Goal: Book appointment/travel/reservation

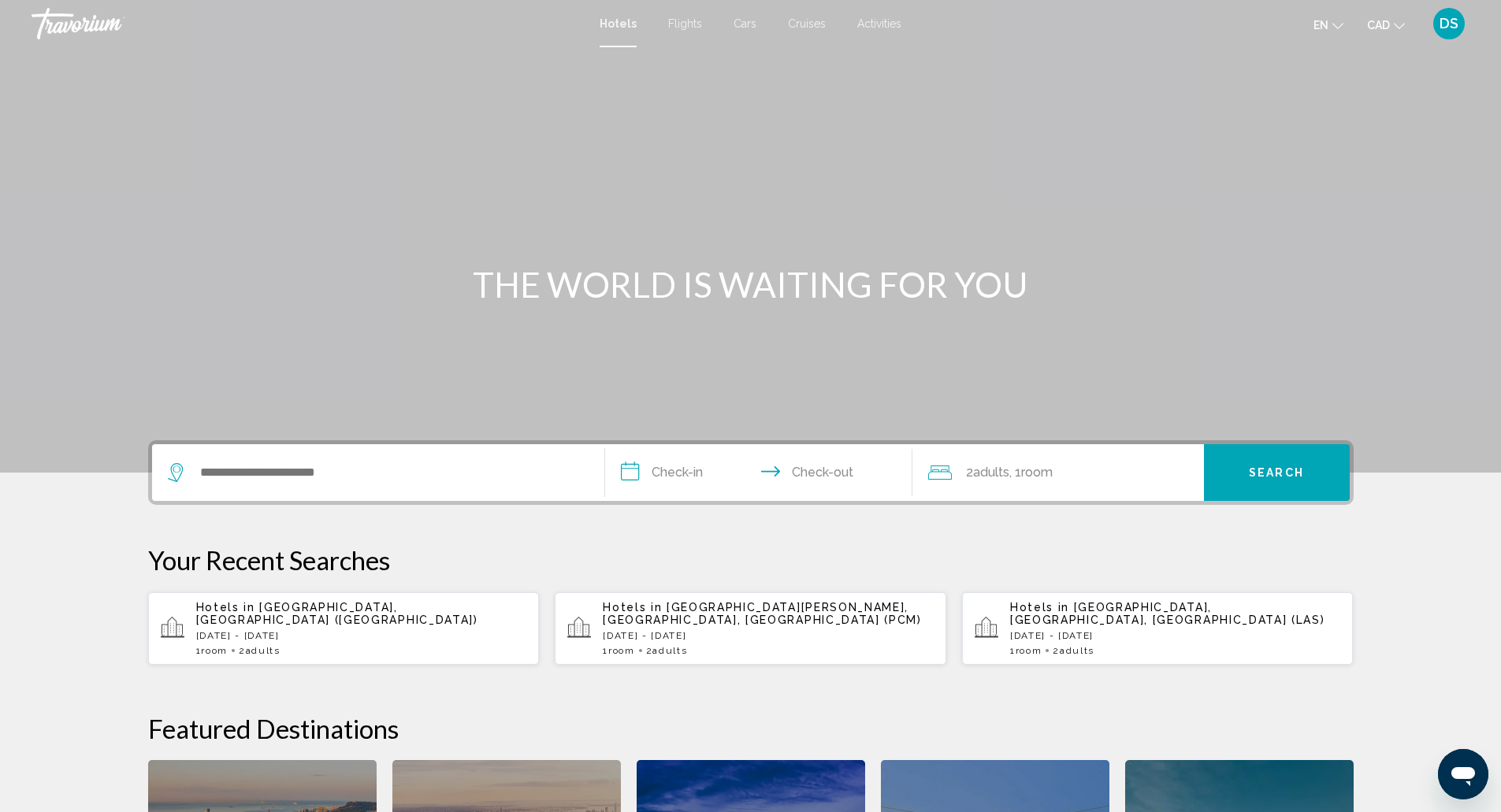
click at [321, 456] on div "Search widget" at bounding box center [379, 472] width 421 height 56
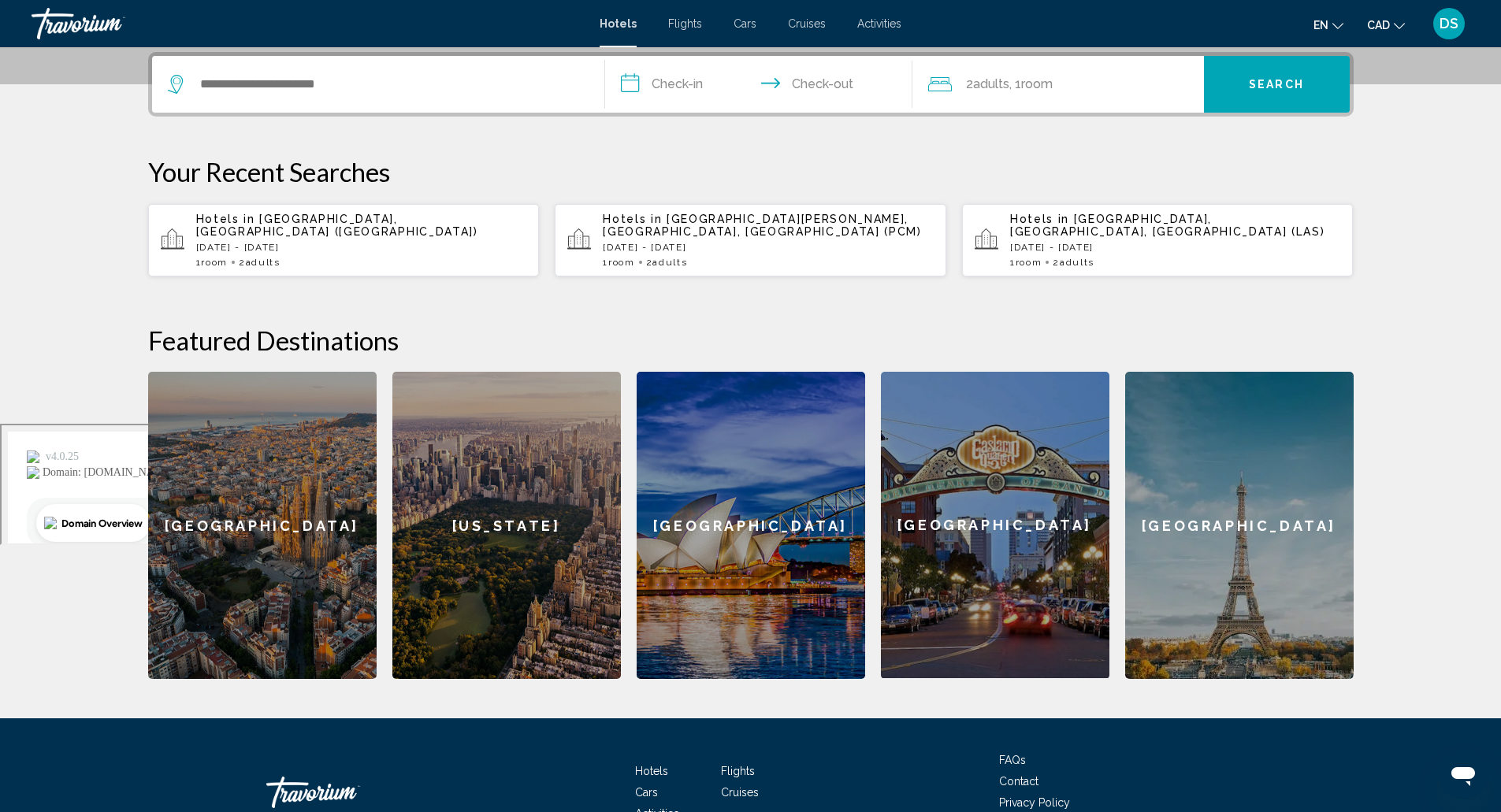
scroll to position [389, 0]
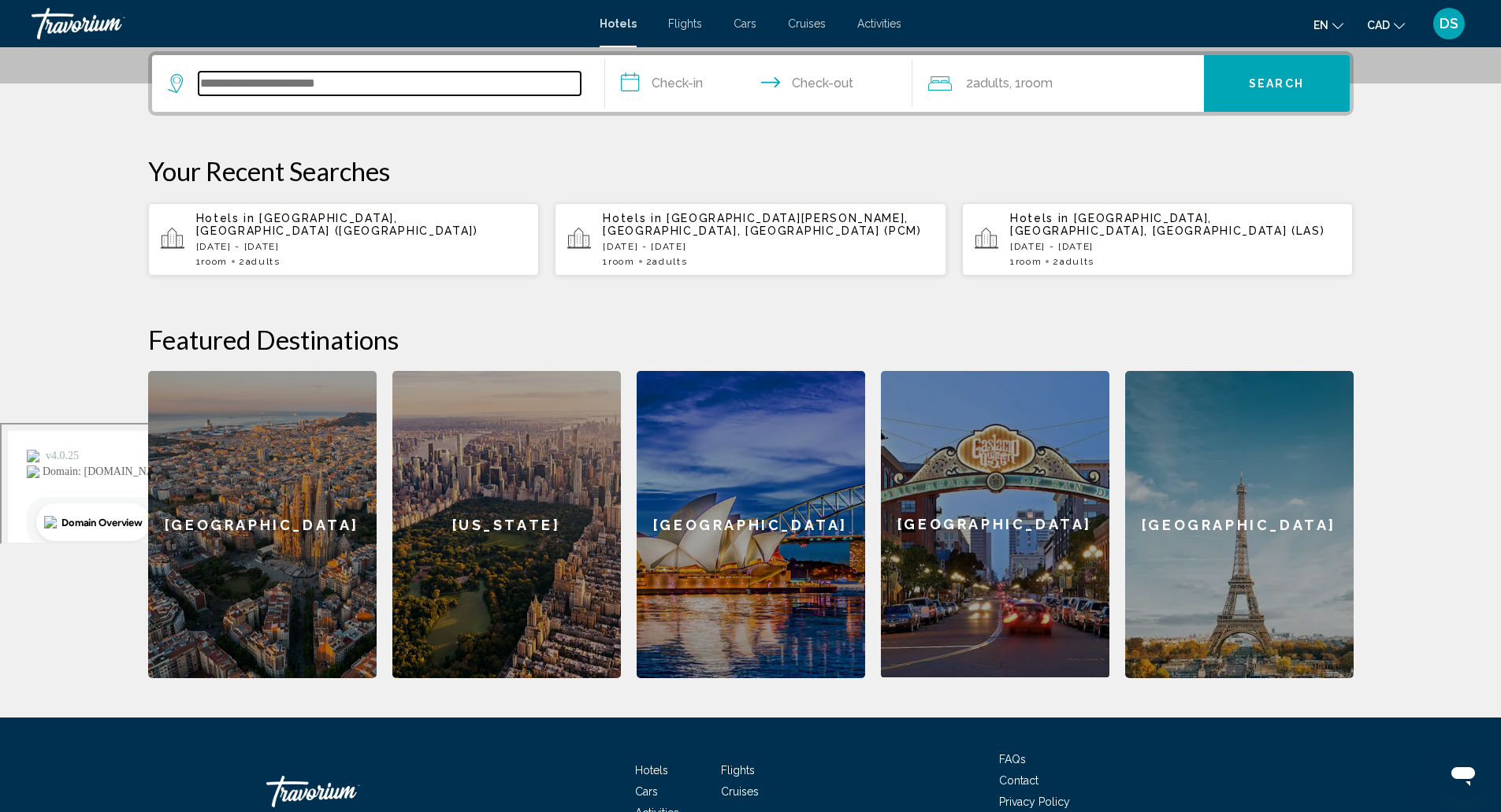
click at [279, 89] on input "Search widget" at bounding box center [389, 83] width 382 height 23
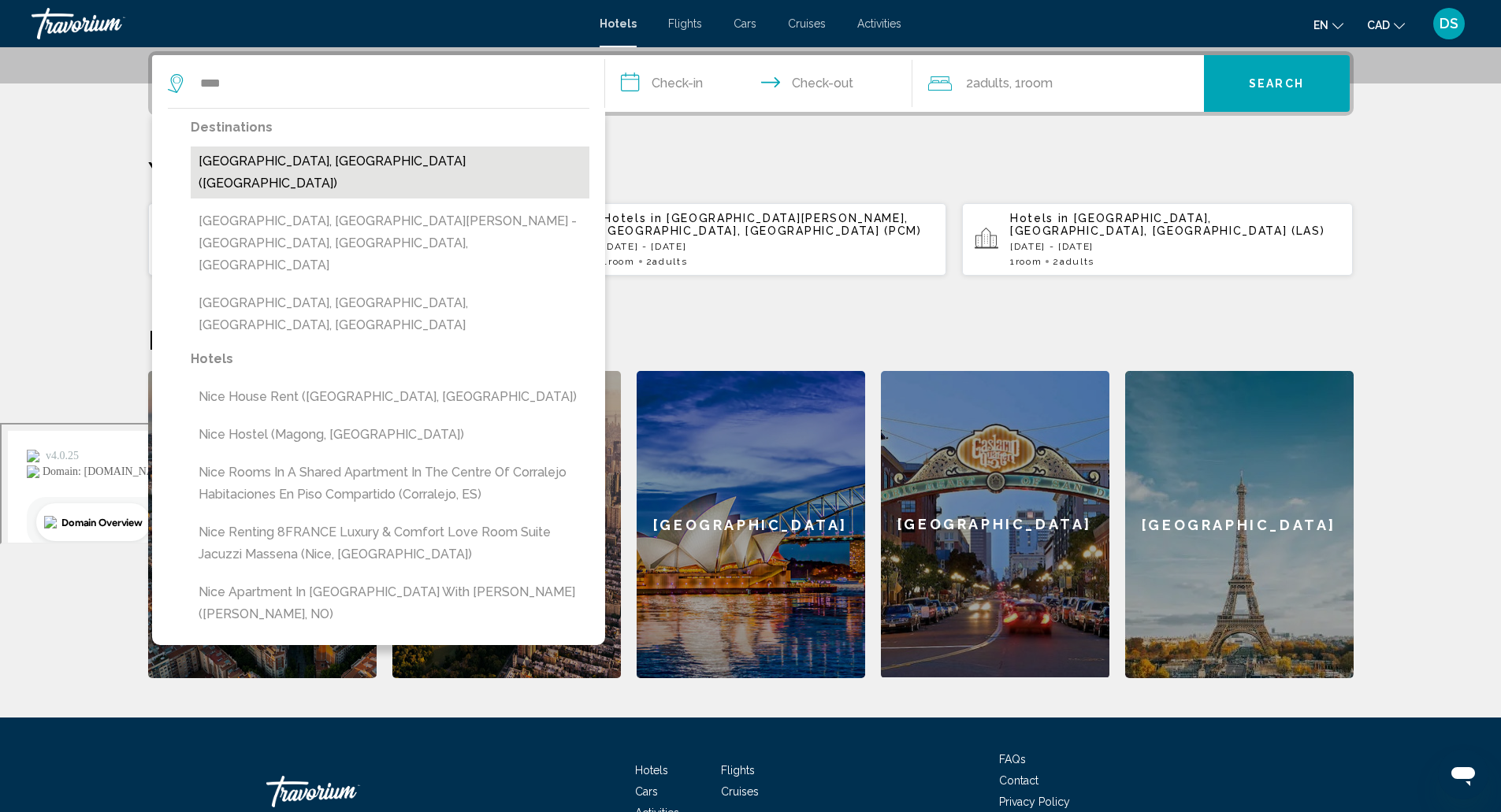
click at [295, 158] on button "[GEOGRAPHIC_DATA], [GEOGRAPHIC_DATA] ([GEOGRAPHIC_DATA])" at bounding box center [390, 172] width 398 height 52
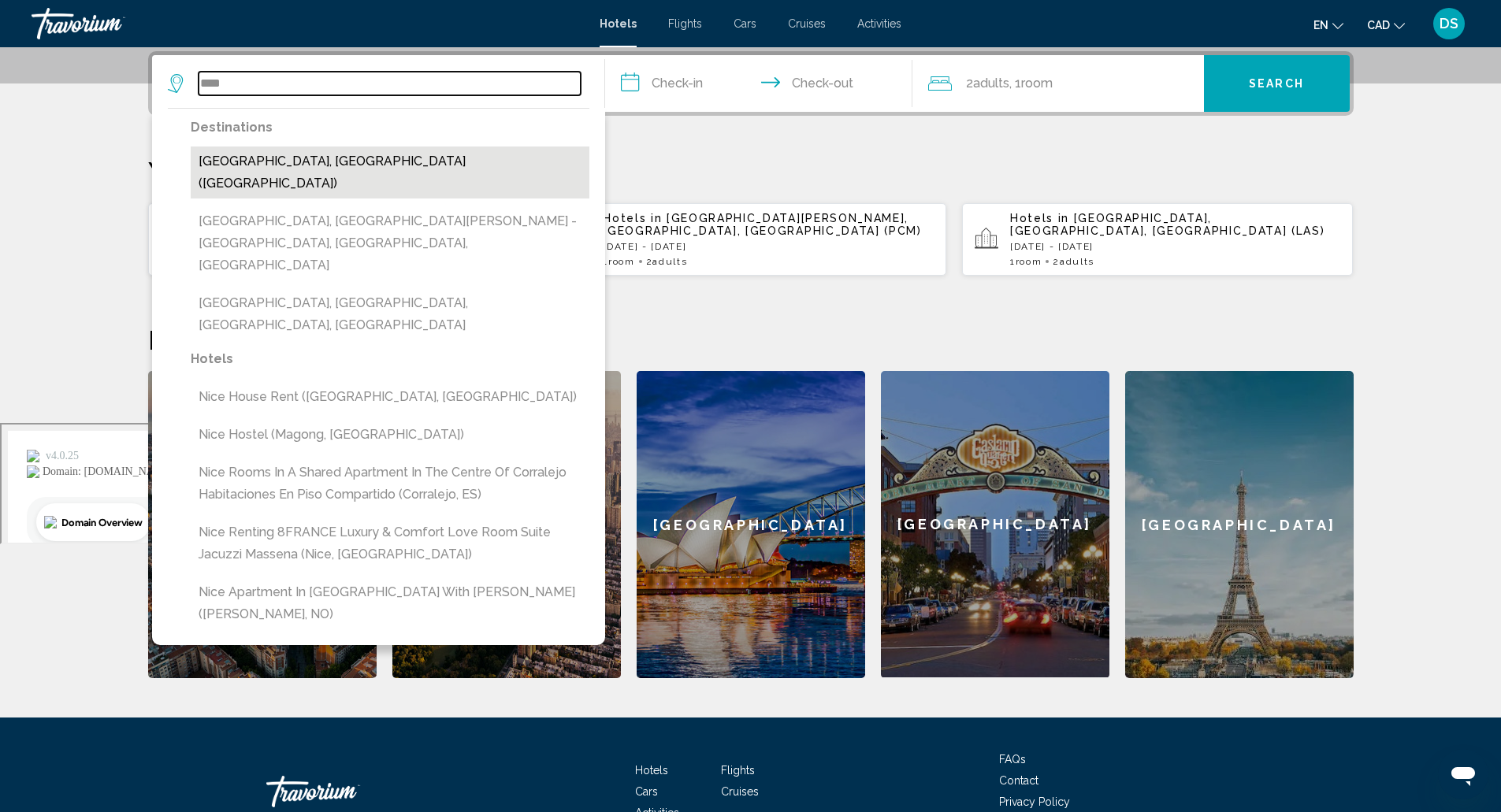
type input "**********"
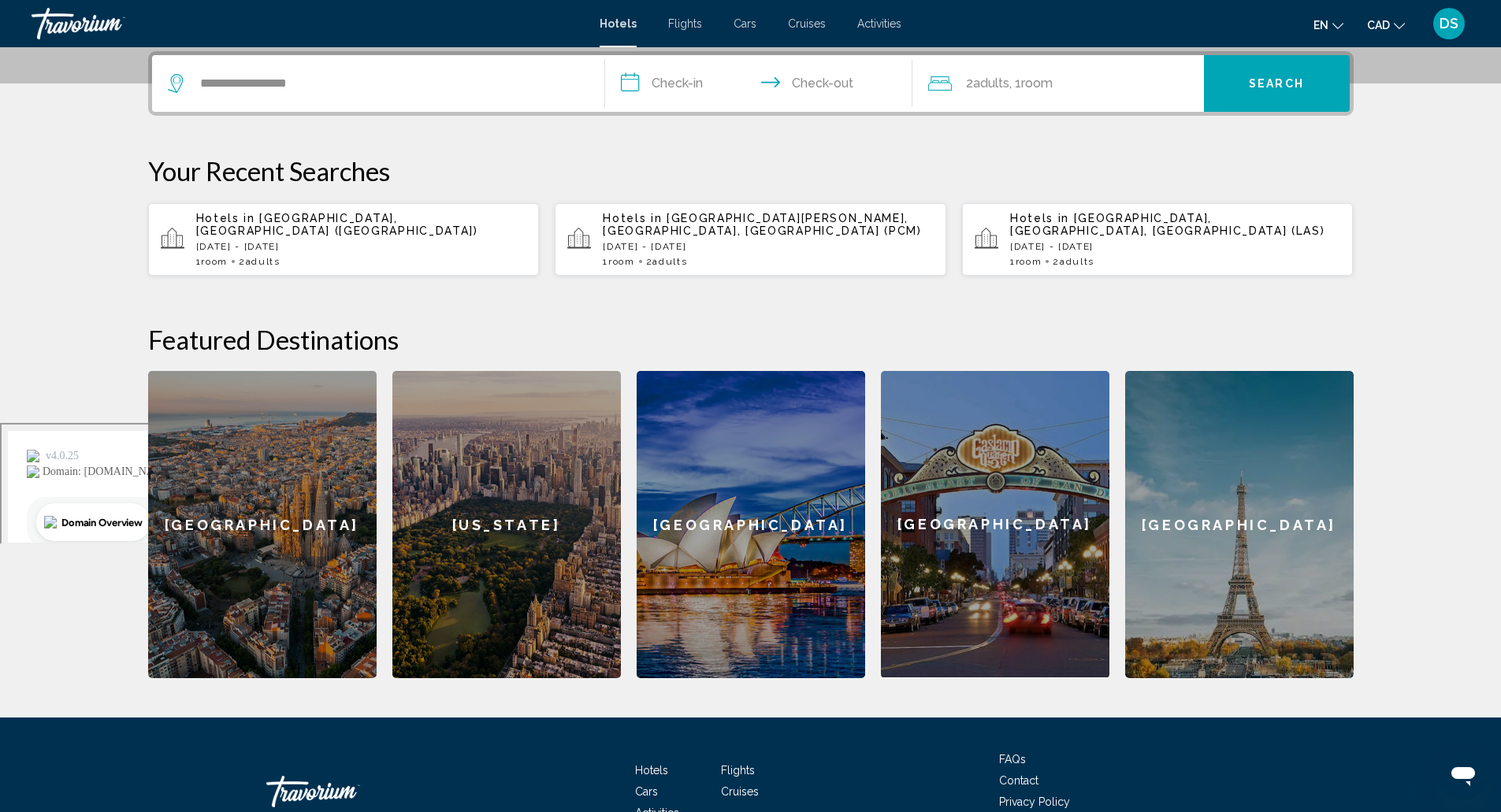
click at [661, 88] on input "**********" at bounding box center [762, 85] width 314 height 61
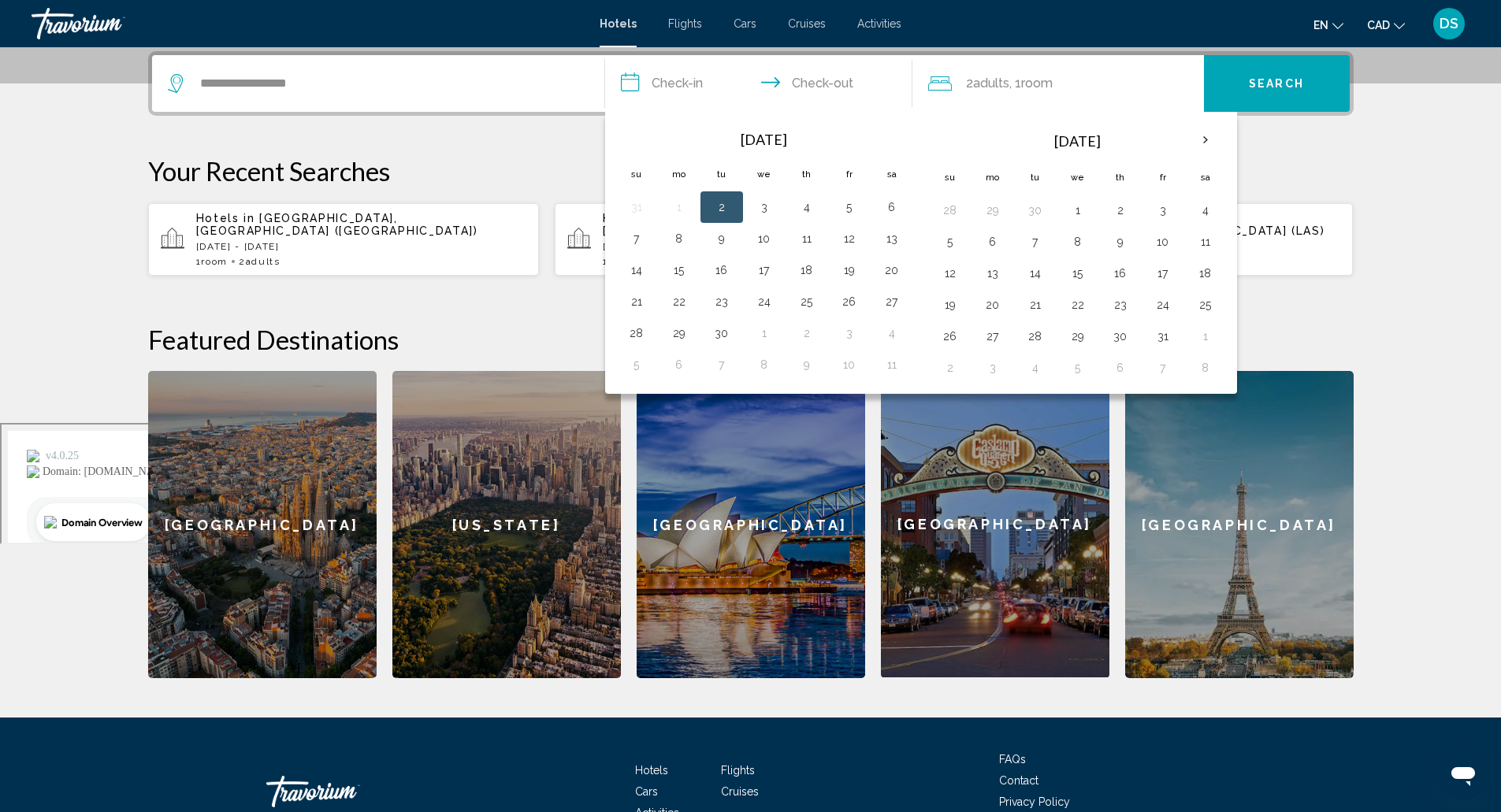
click at [722, 201] on button "2" at bounding box center [721, 207] width 25 height 22
click at [756, 203] on button "3" at bounding box center [764, 207] width 25 height 22
type input "**********"
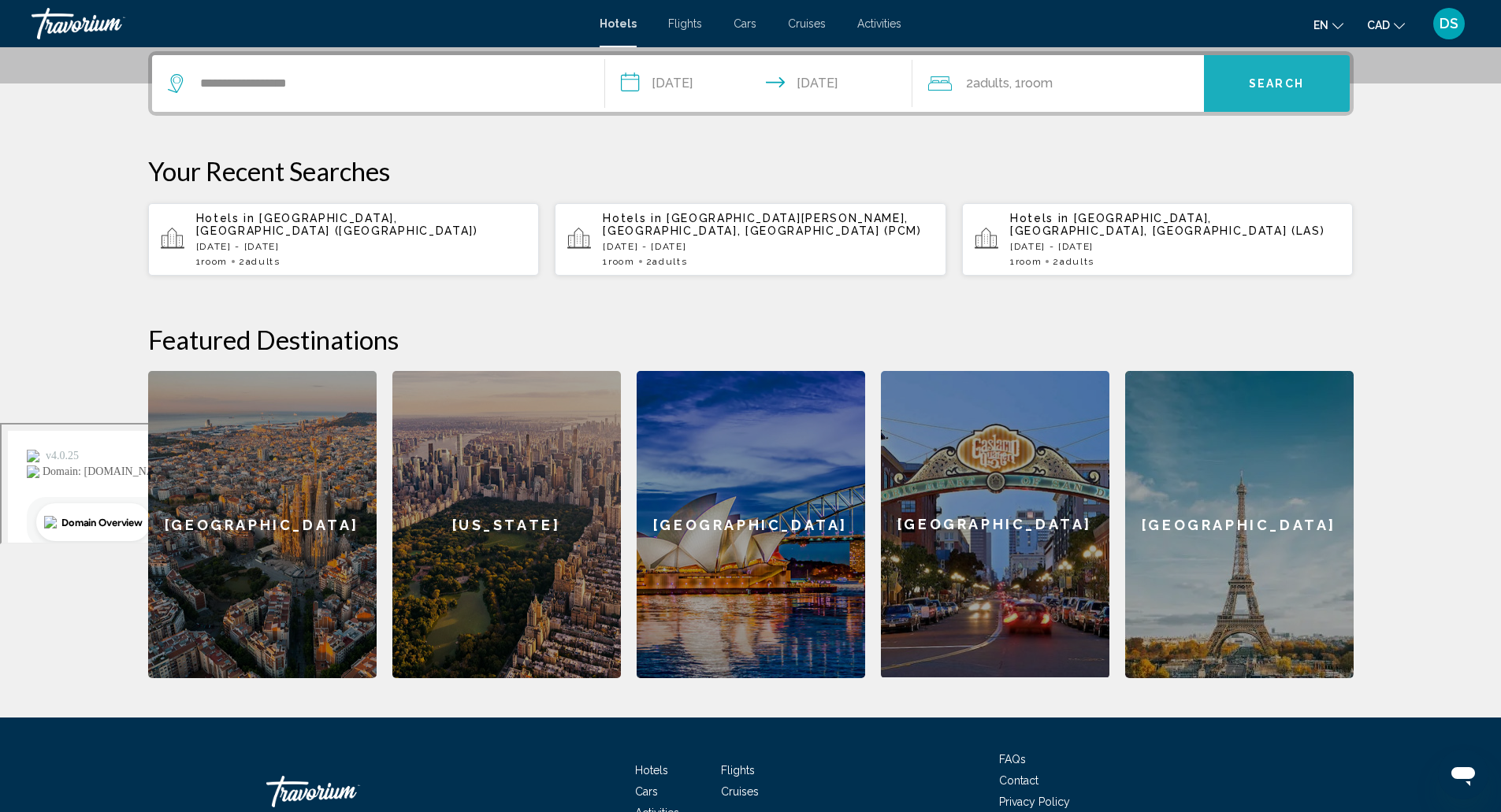
click at [1254, 80] on span "Search" at bounding box center [1276, 84] width 55 height 12
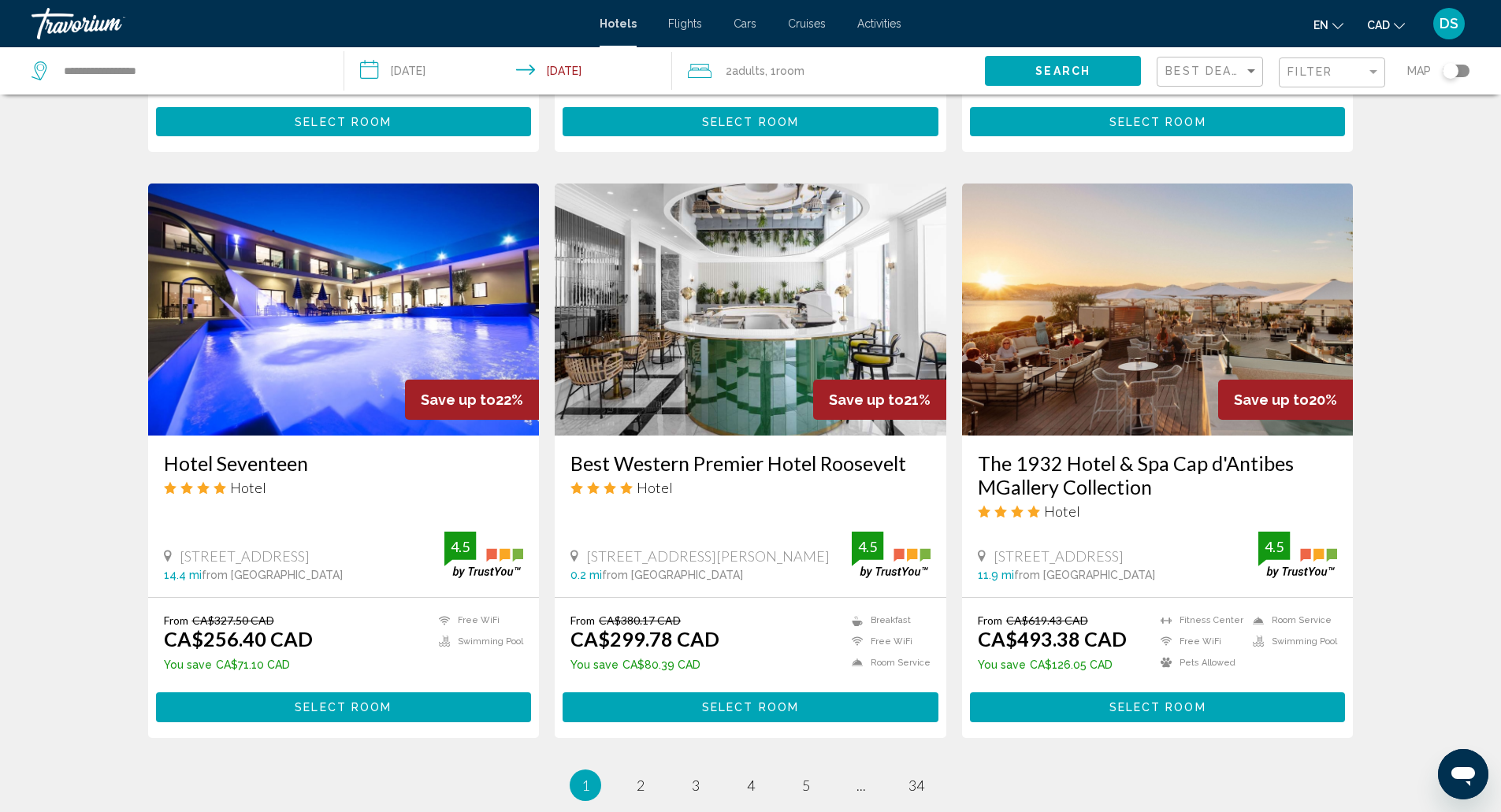
scroll to position [1706, 0]
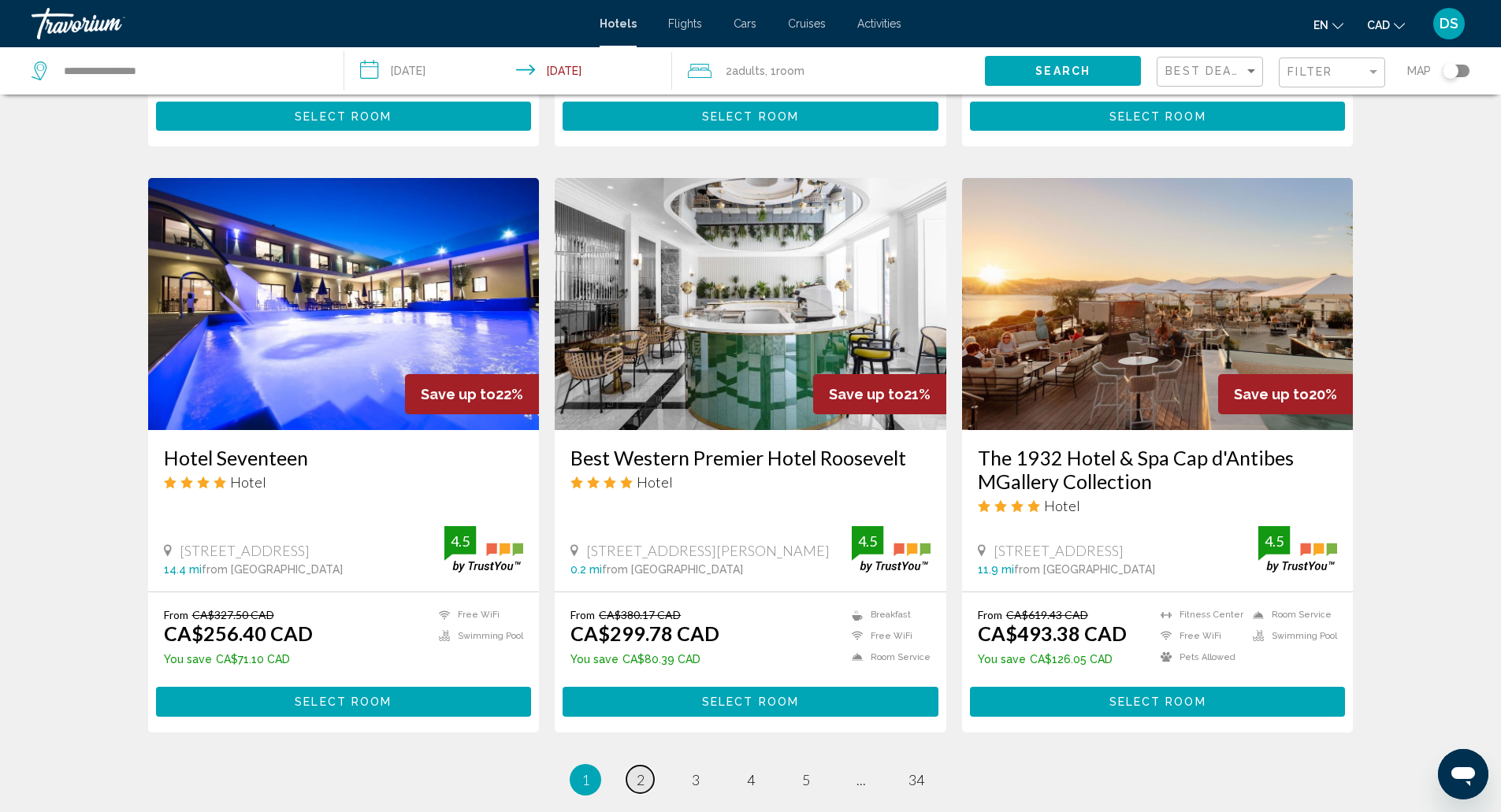
click at [640, 771] on span "2" at bounding box center [641, 779] width 8 height 17
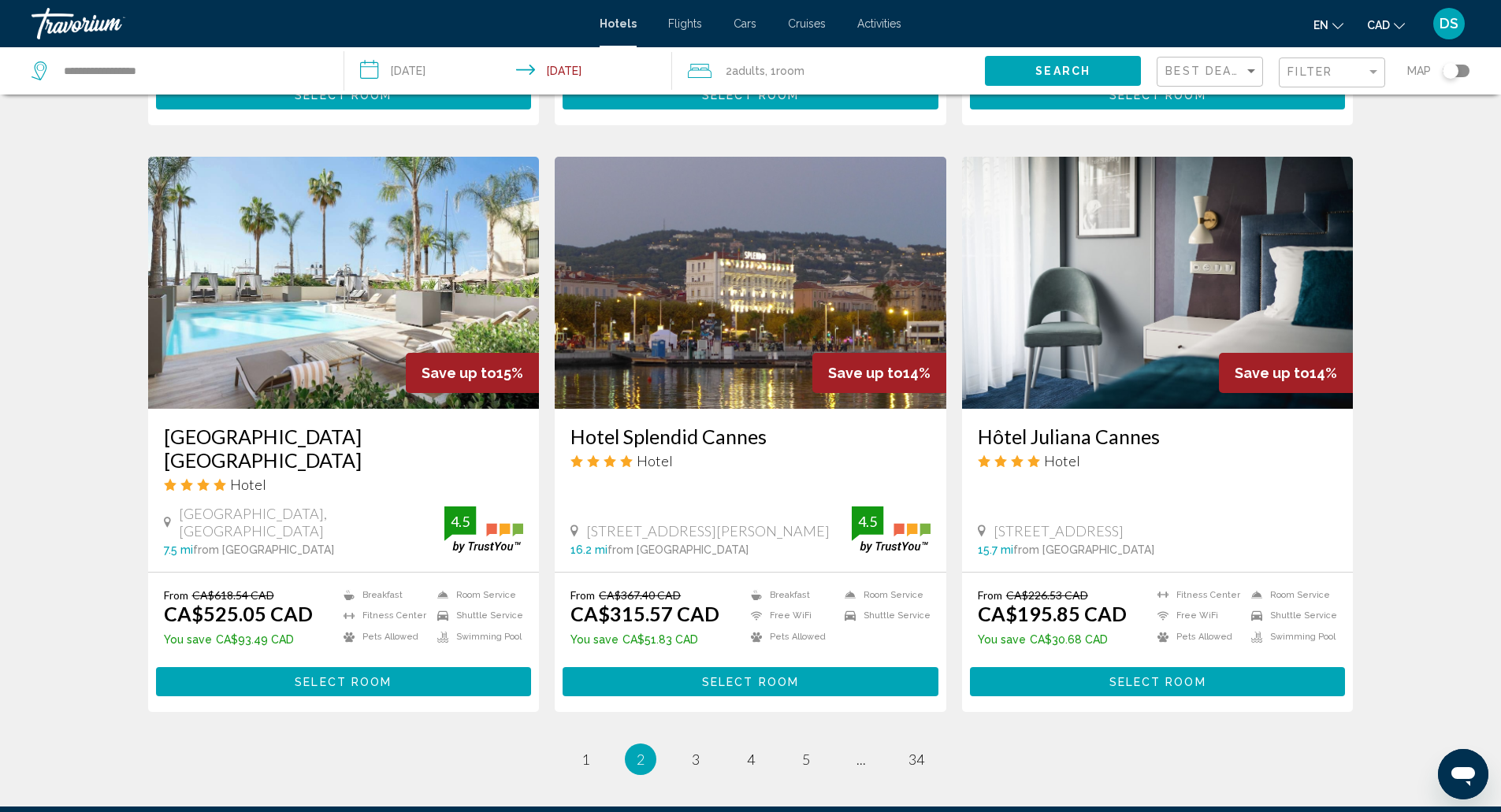
scroll to position [1731, 0]
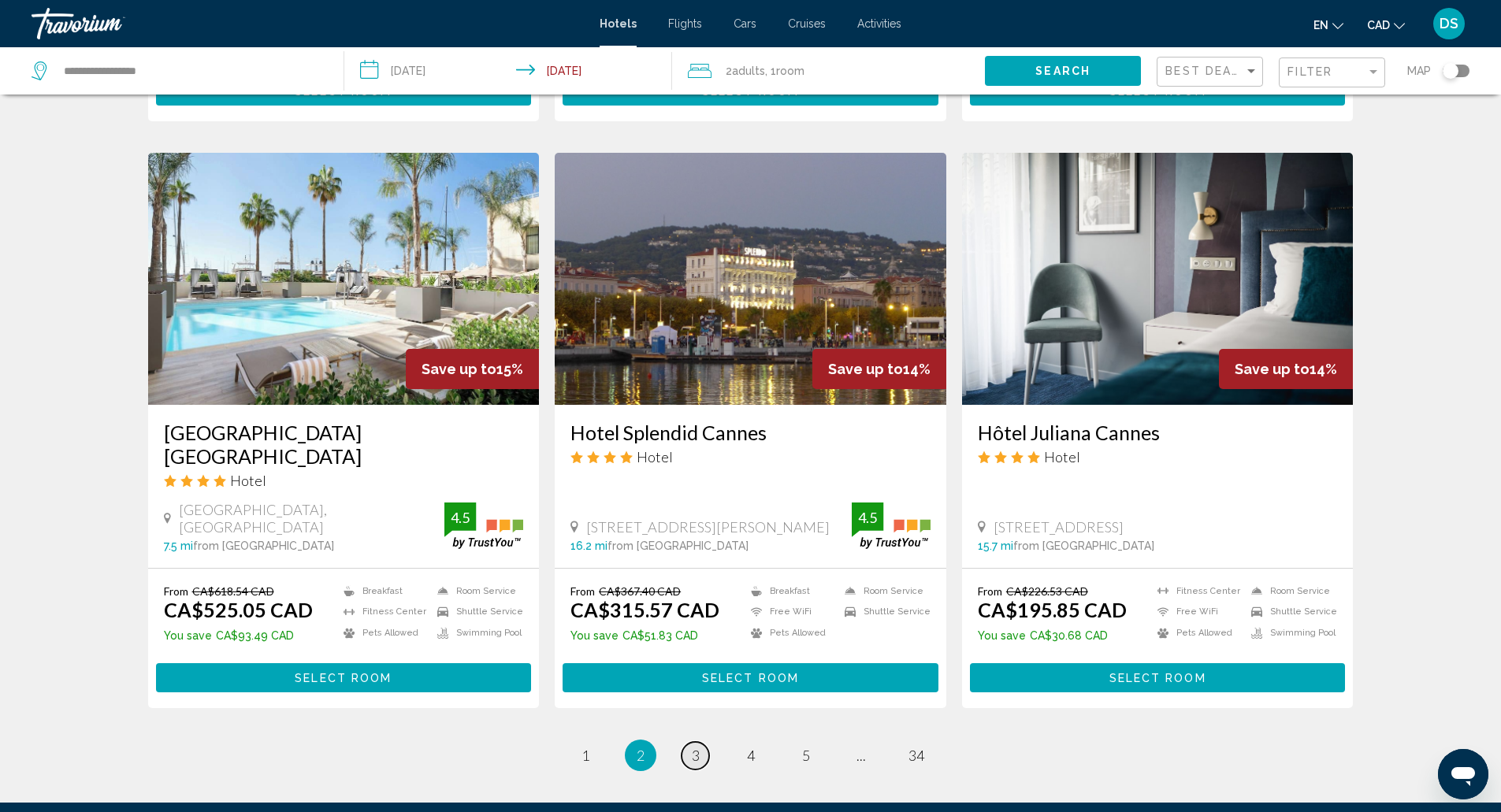
click at [692, 746] on span "3" at bounding box center [695, 755] width 8 height 17
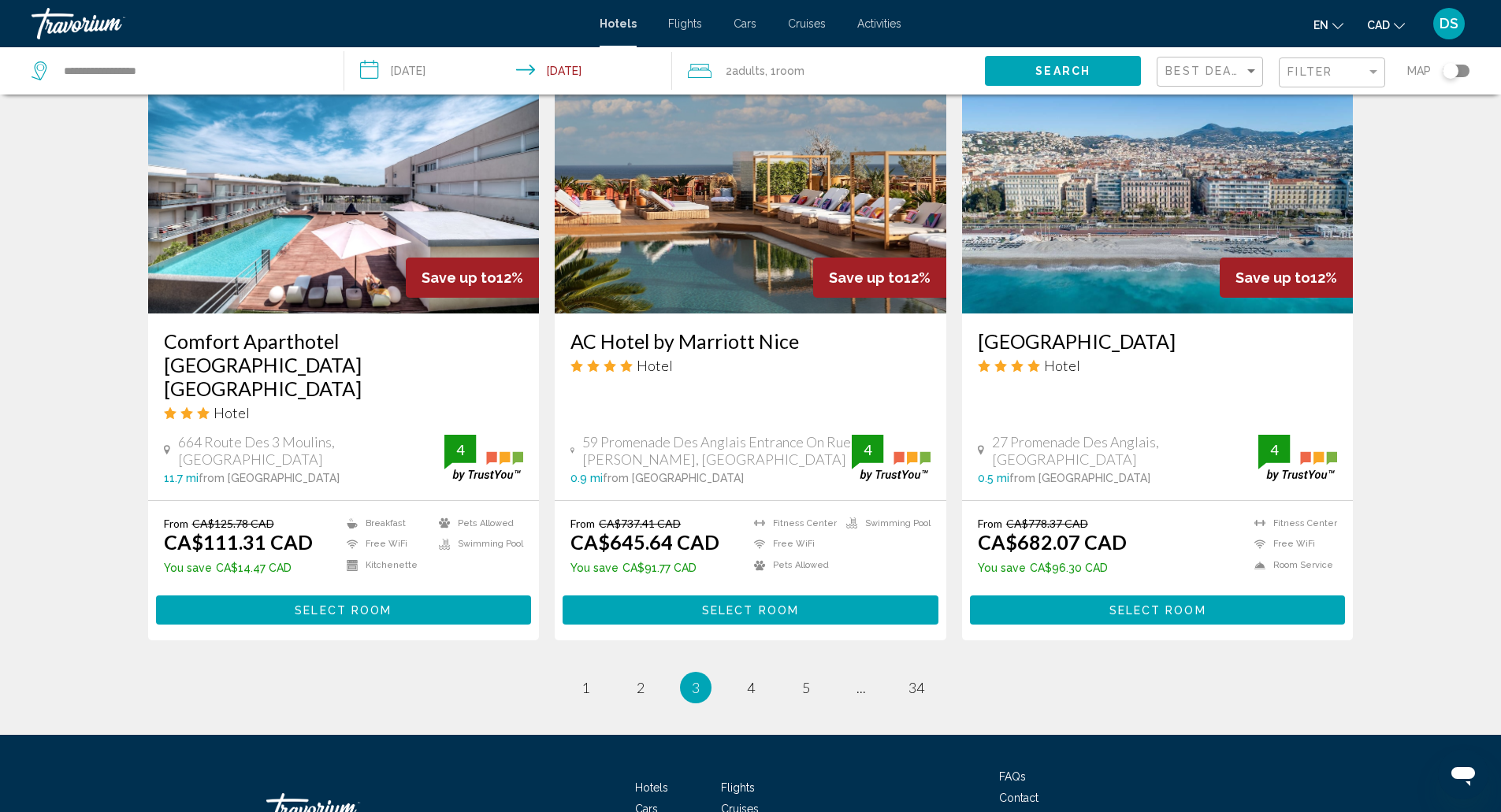
scroll to position [1866, 0]
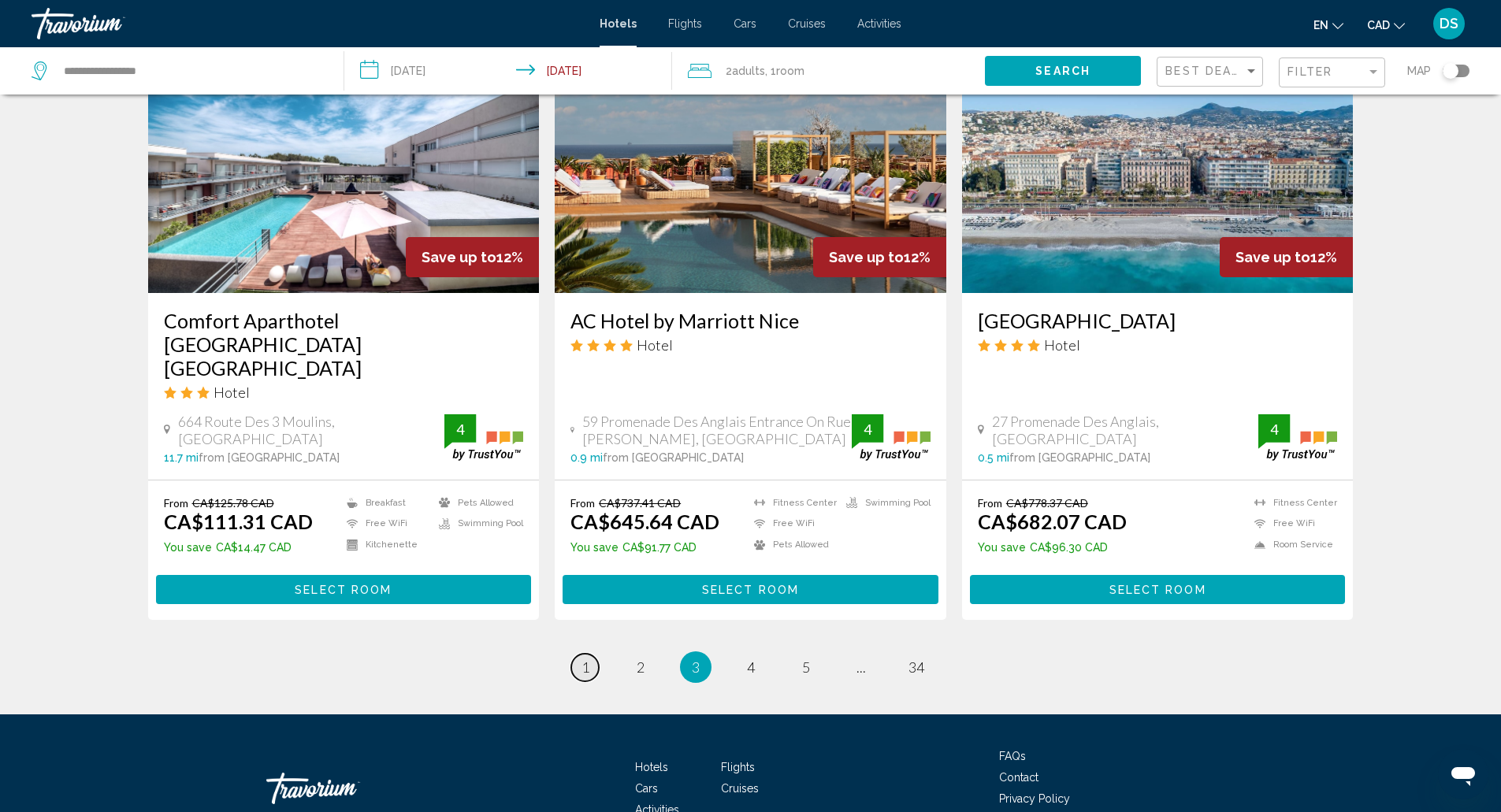
click at [584, 658] on span "1" at bounding box center [585, 666] width 8 height 17
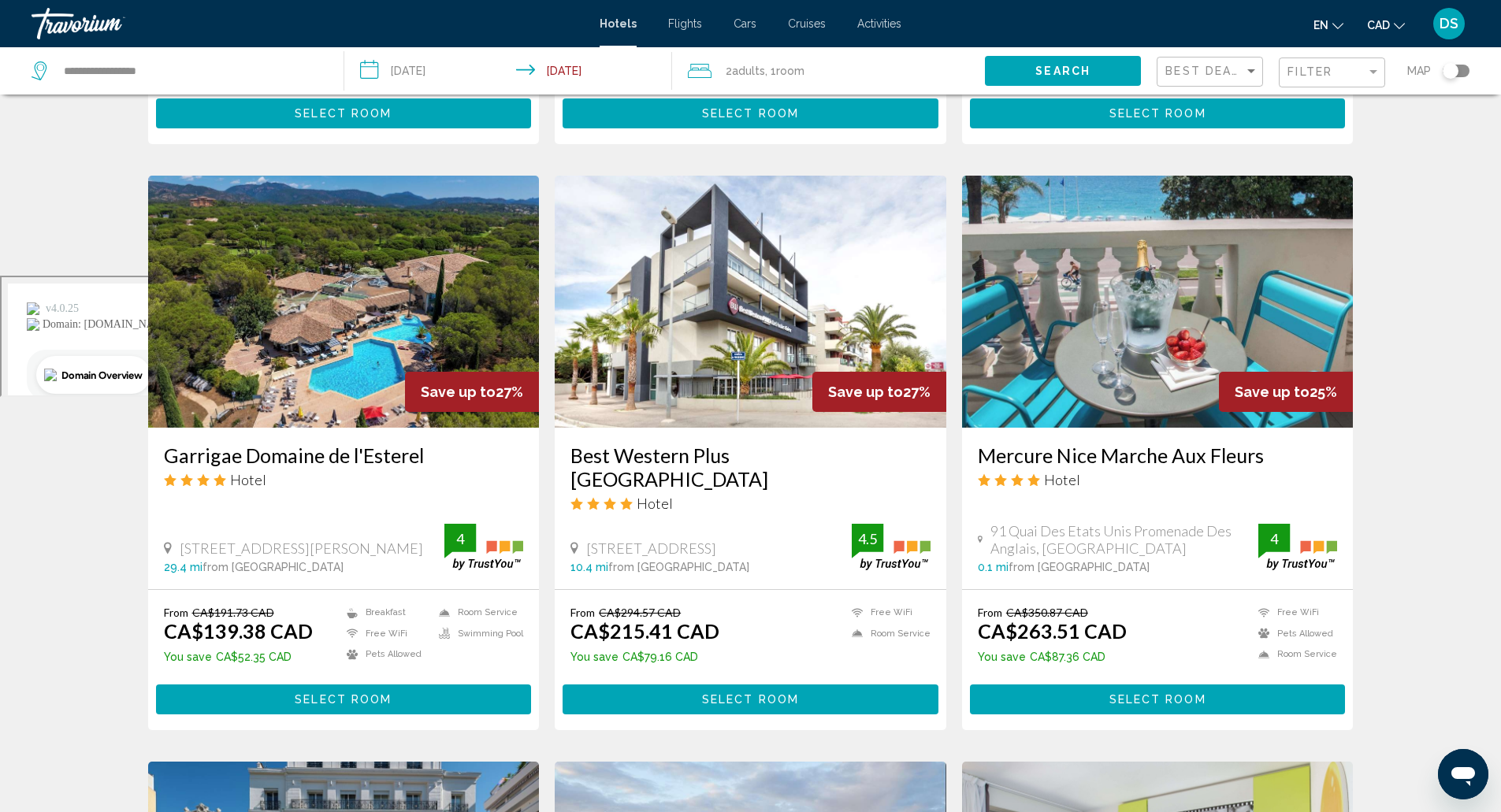
scroll to position [549, 0]
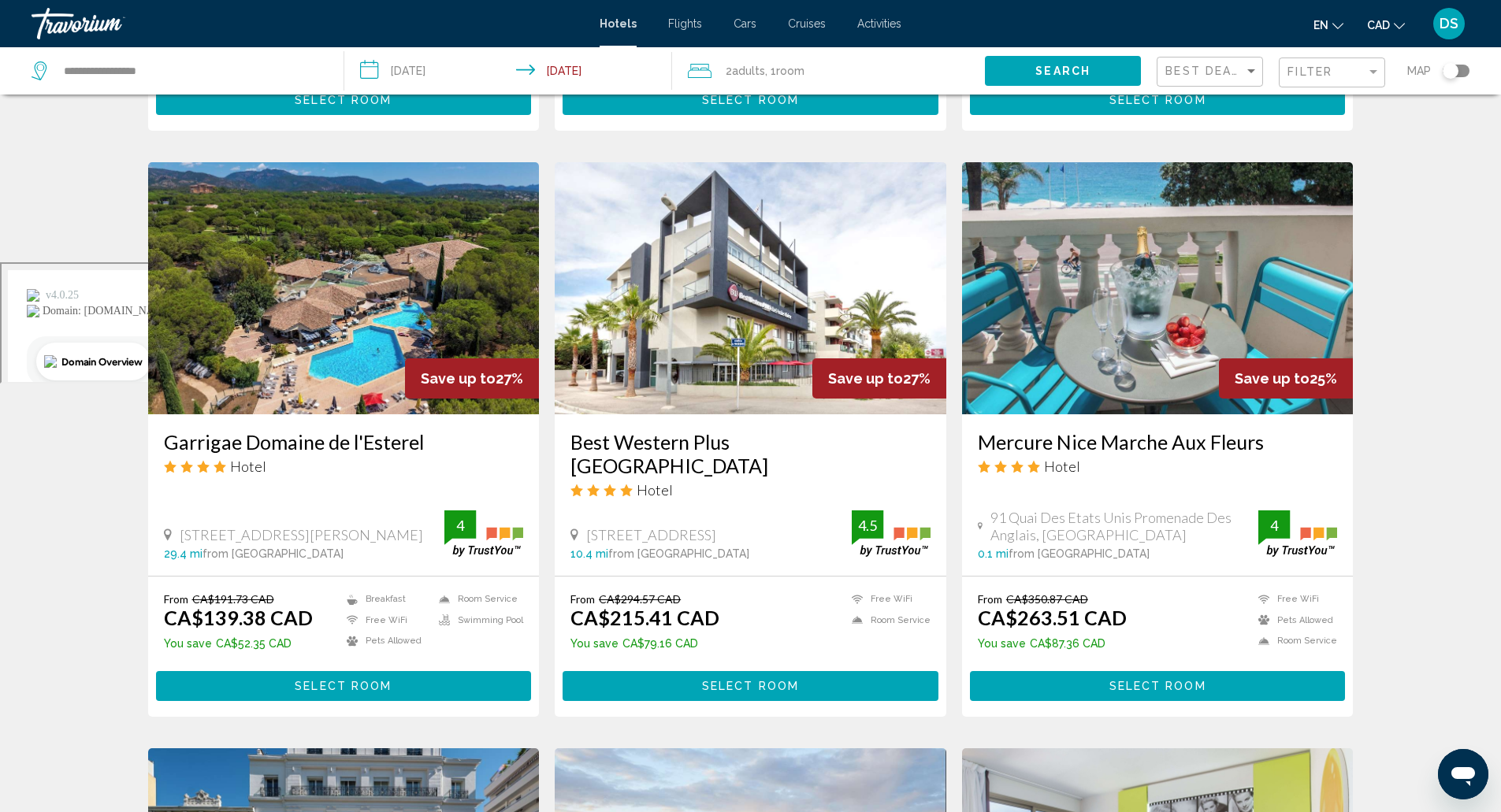
click at [1255, 671] on button "Select Room" at bounding box center [1157, 685] width 376 height 29
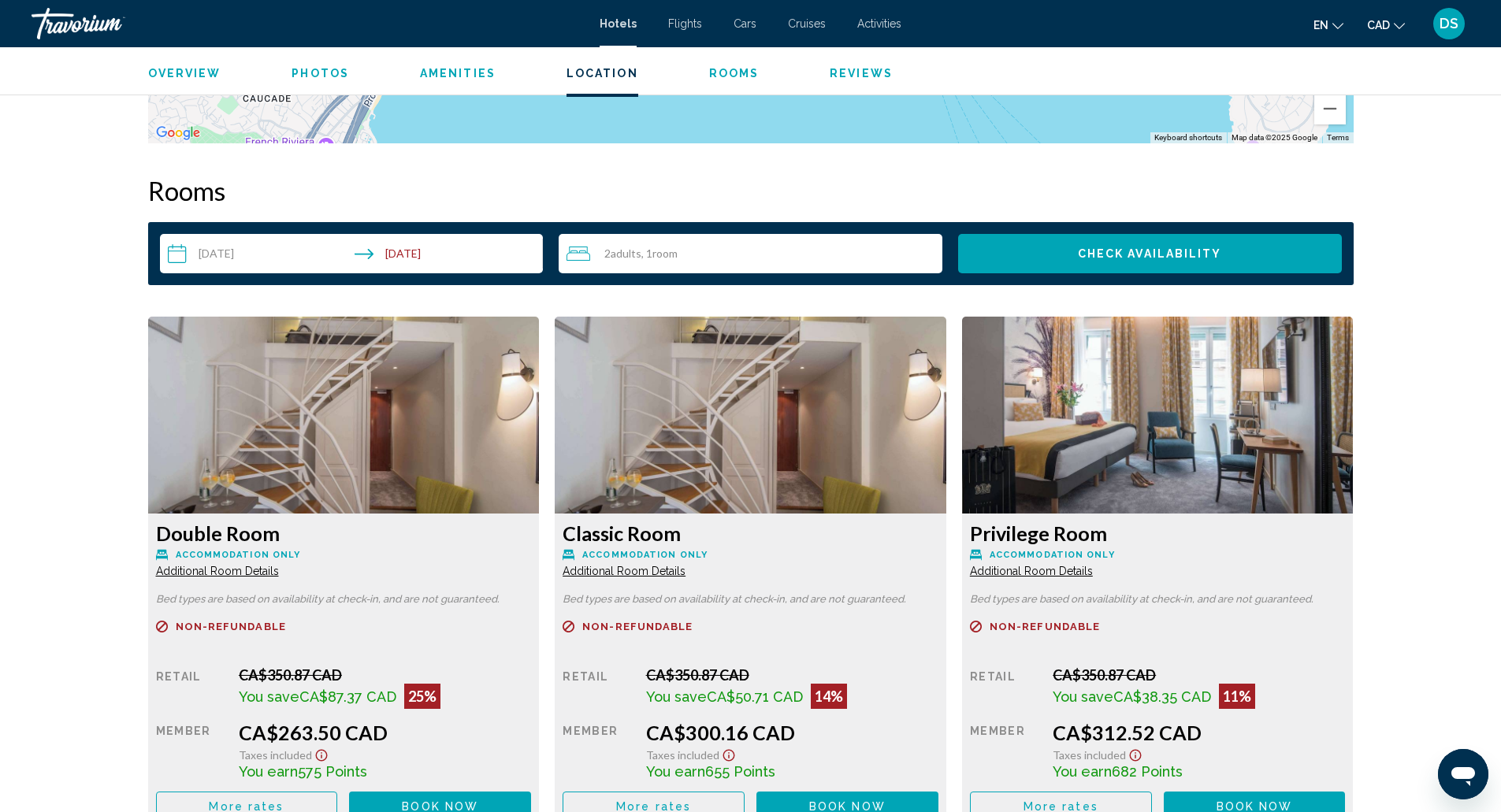
scroll to position [1903, 0]
